Goal: Find specific page/section: Find specific page/section

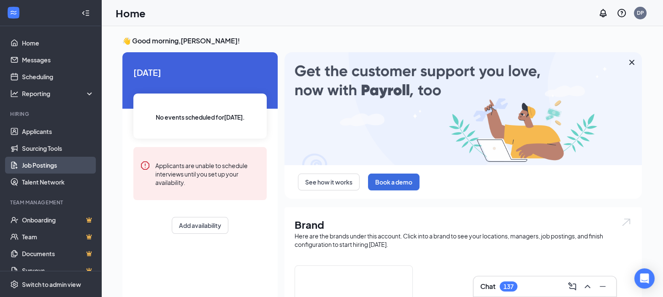
click at [40, 165] on link "Job Postings" at bounding box center [58, 165] width 72 height 17
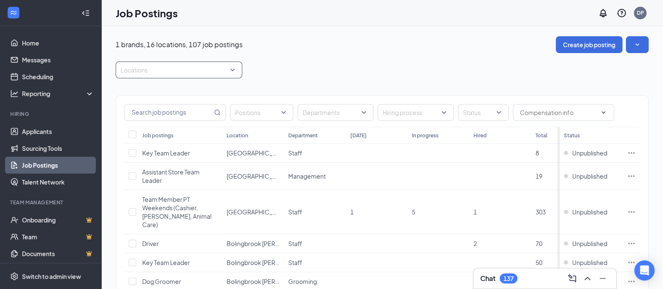
click at [179, 71] on div at bounding box center [175, 69] width 114 height 13
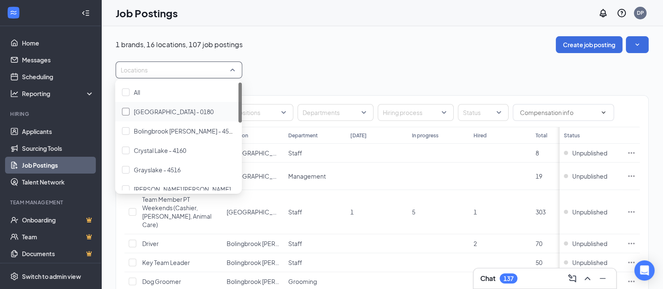
click at [127, 112] on div at bounding box center [126, 112] width 8 height 8
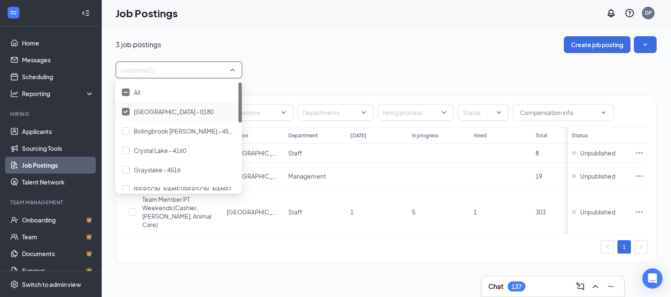
click at [125, 113] on img at bounding box center [126, 111] width 4 height 3
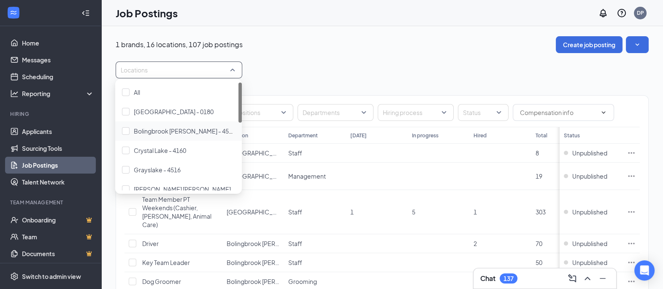
click at [124, 131] on div at bounding box center [126, 131] width 8 height 8
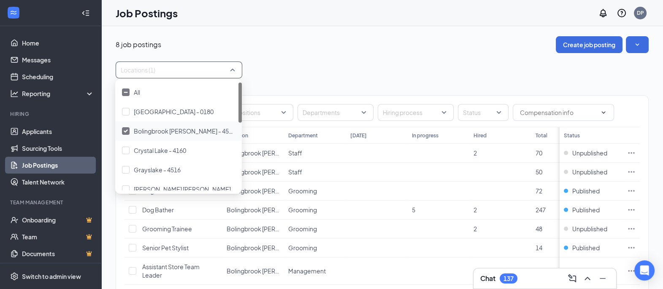
click at [127, 132] on img at bounding box center [126, 131] width 4 height 3
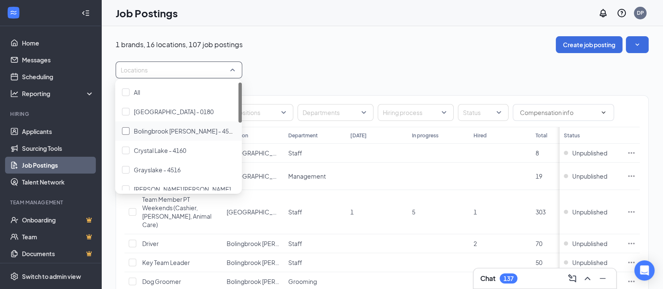
scroll to position [52, 0]
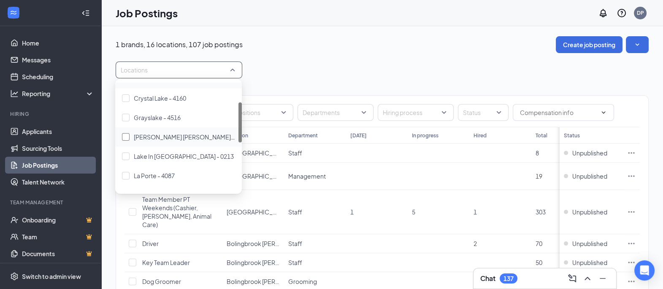
click at [127, 133] on div at bounding box center [126, 137] width 8 height 8
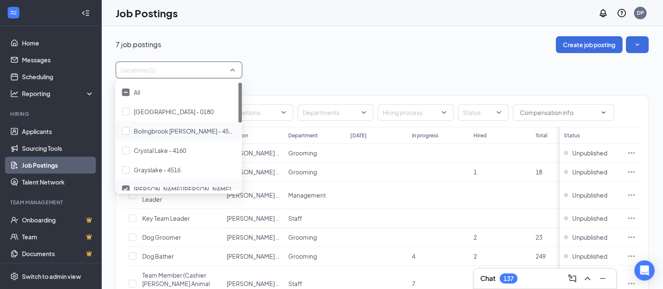
scroll to position [52, 0]
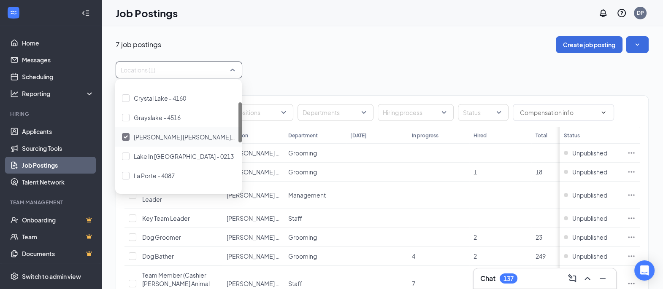
click at [129, 136] on div at bounding box center [126, 137] width 8 height 8
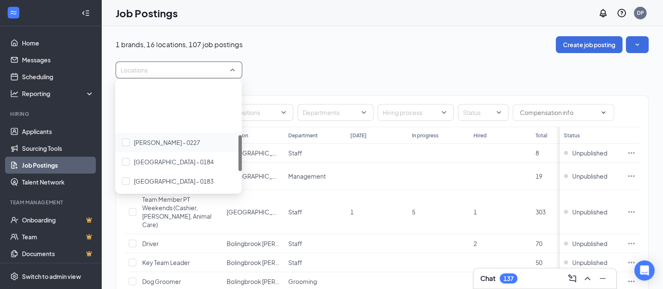
scroll to position [158, 0]
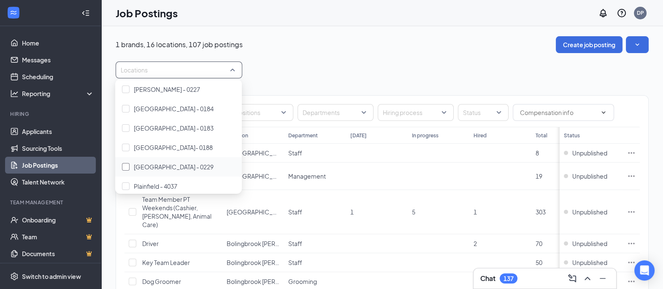
click at [124, 167] on div at bounding box center [126, 167] width 8 height 8
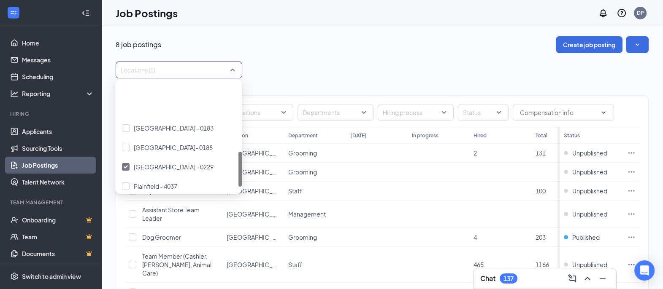
scroll to position [211, 0]
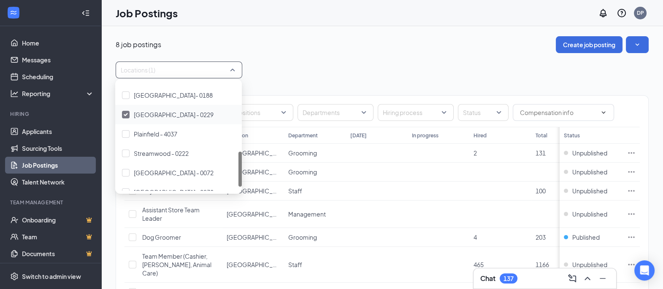
click at [126, 114] on img at bounding box center [126, 114] width 4 height 3
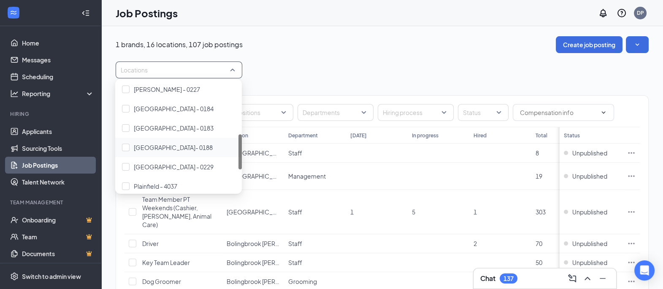
scroll to position [211, 0]
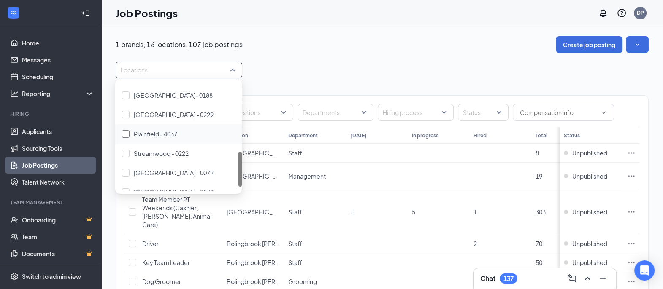
click at [126, 133] on div at bounding box center [126, 134] width 8 height 8
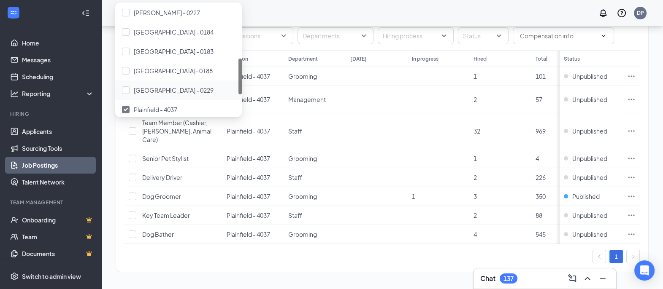
scroll to position [221, 0]
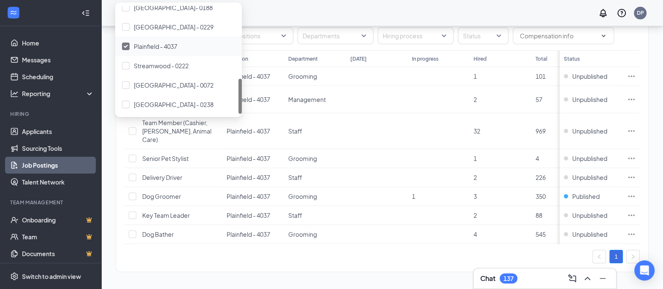
click at [125, 45] on img at bounding box center [126, 46] width 4 height 3
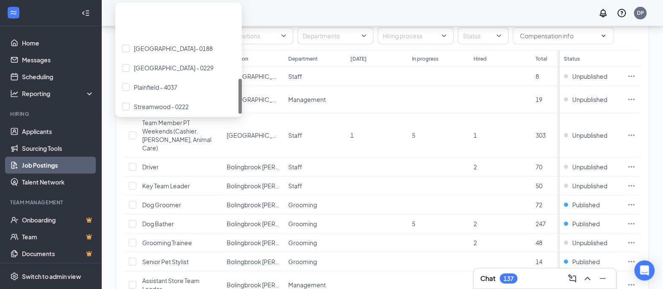
scroll to position [221, 0]
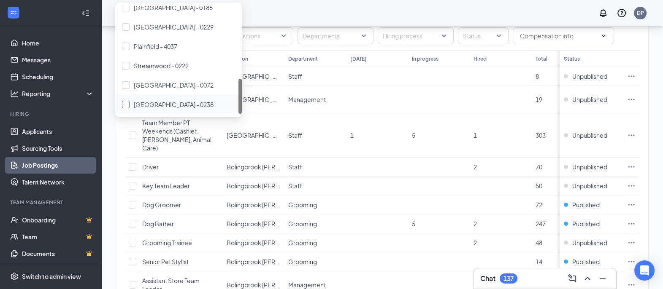
click at [127, 103] on div at bounding box center [126, 105] width 8 height 8
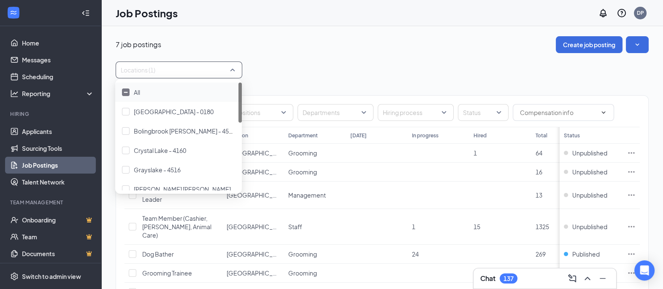
click at [297, 64] on div "Locations (1)" at bounding box center [382, 70] width 533 height 17
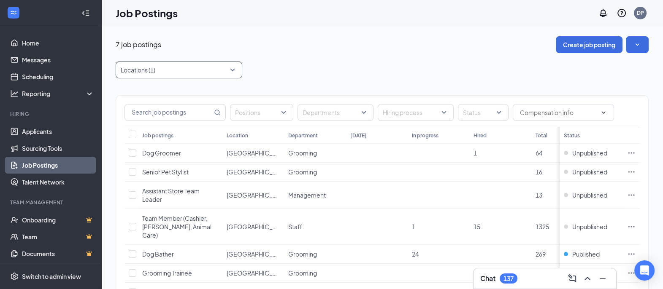
click at [203, 69] on div at bounding box center [175, 69] width 114 height 13
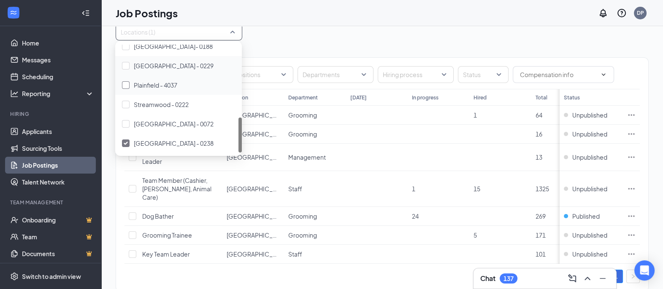
scroll to position [58, 0]
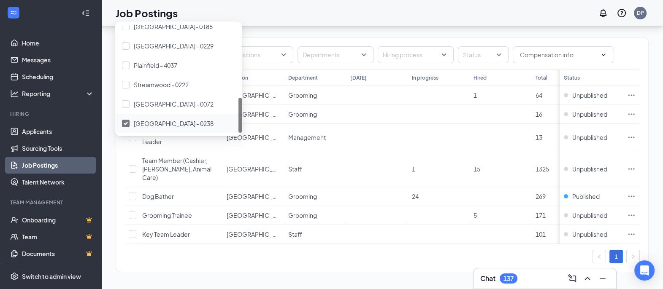
click at [124, 124] on div at bounding box center [126, 124] width 8 height 8
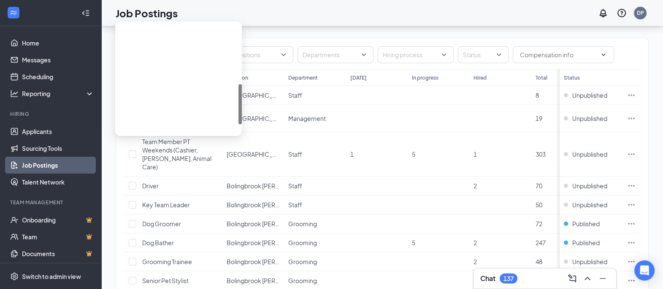
scroll to position [221, 0]
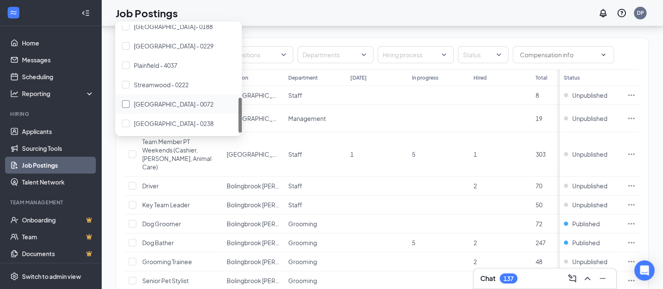
click at [126, 103] on div at bounding box center [126, 104] width 8 height 8
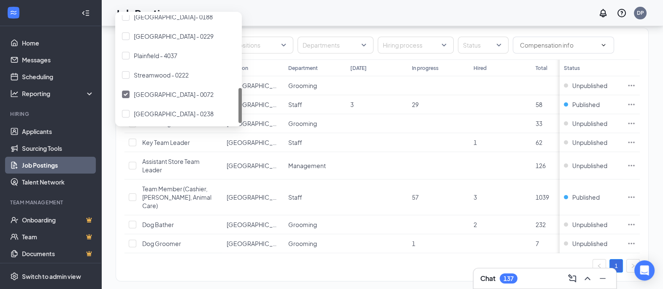
scroll to position [77, 0]
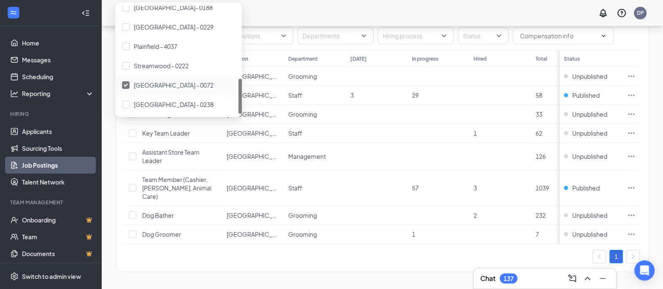
click at [129, 83] on div at bounding box center [126, 85] width 8 height 8
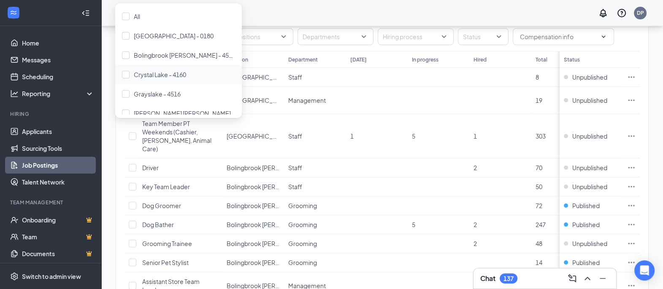
scroll to position [105, 0]
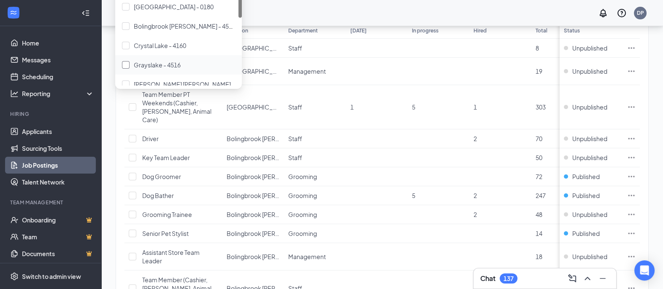
click at [126, 62] on div at bounding box center [126, 65] width 8 height 8
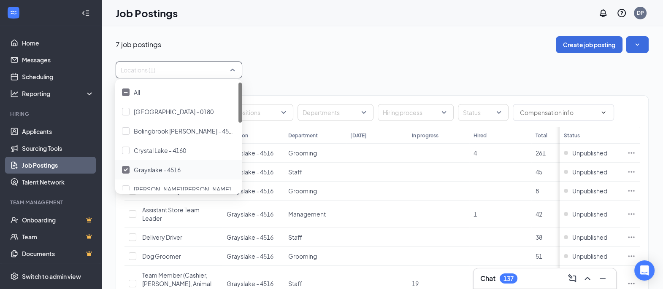
click at [126, 169] on img at bounding box center [126, 169] width 4 height 3
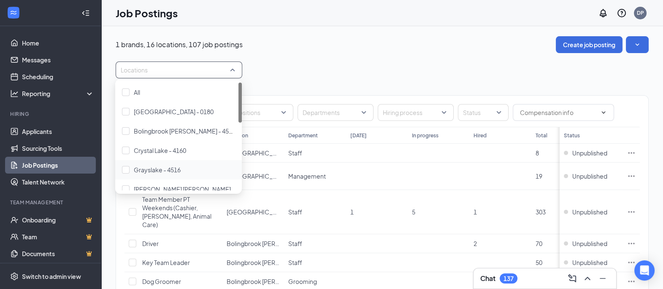
scroll to position [52, 0]
